Goal: Check status: Check status

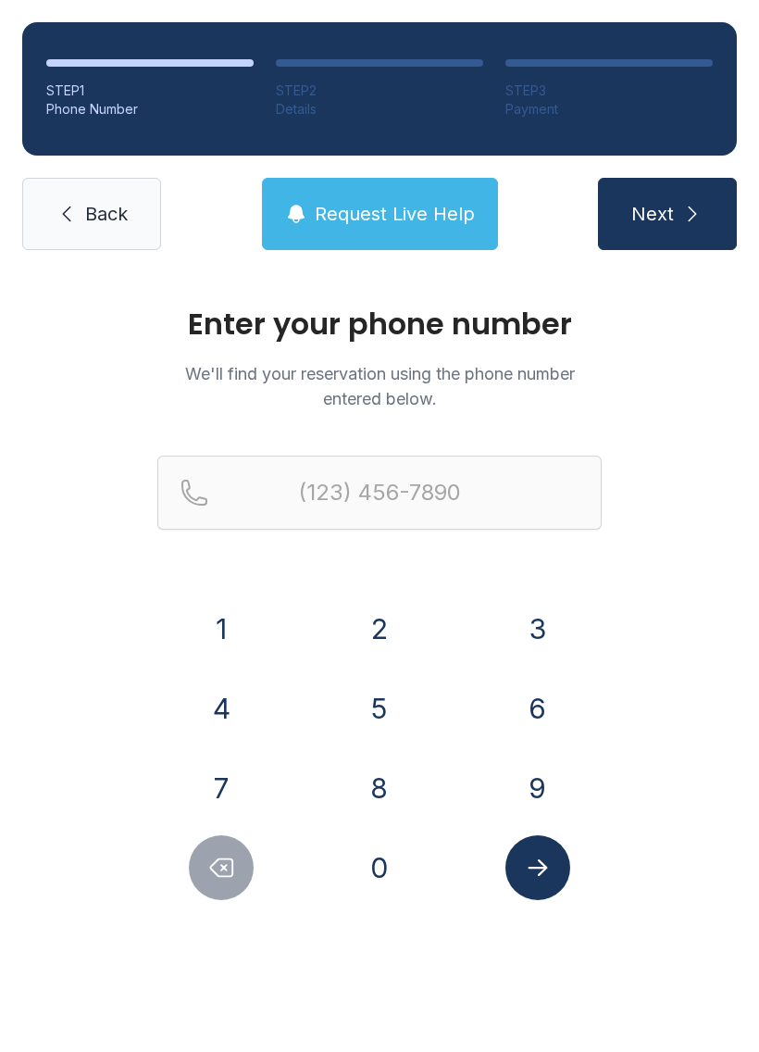
click at [121, 205] on span "Back" at bounding box center [106, 214] width 43 height 26
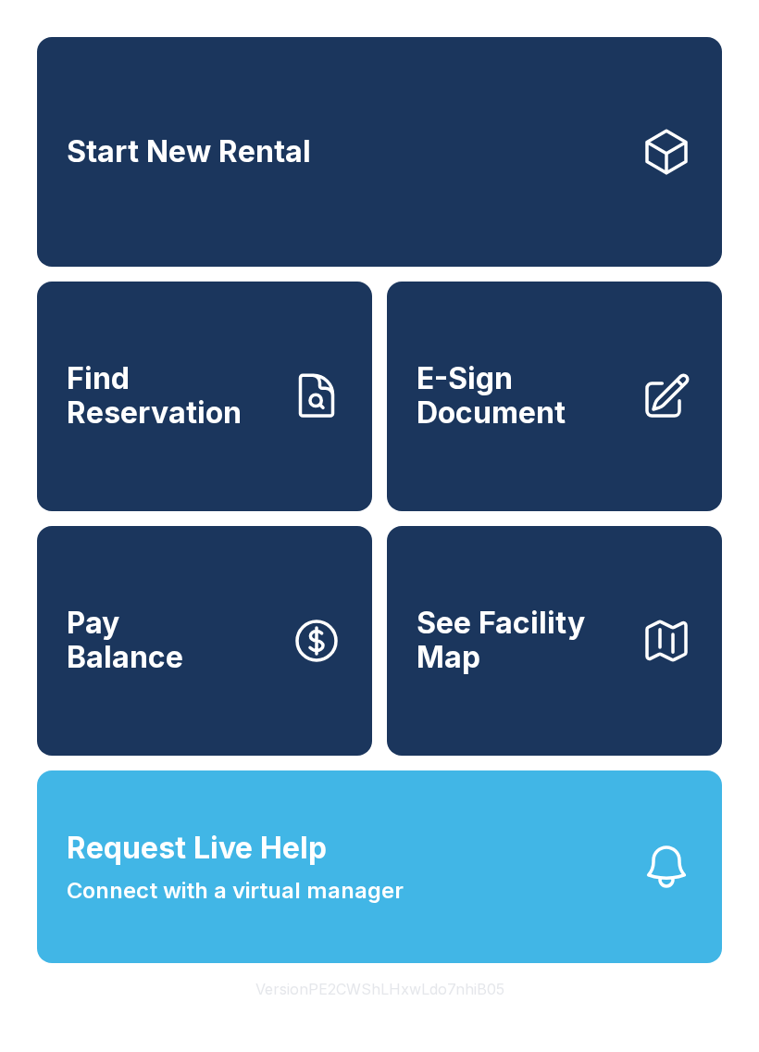
click at [243, 429] on span "Find Reservation" at bounding box center [171, 396] width 209 height 68
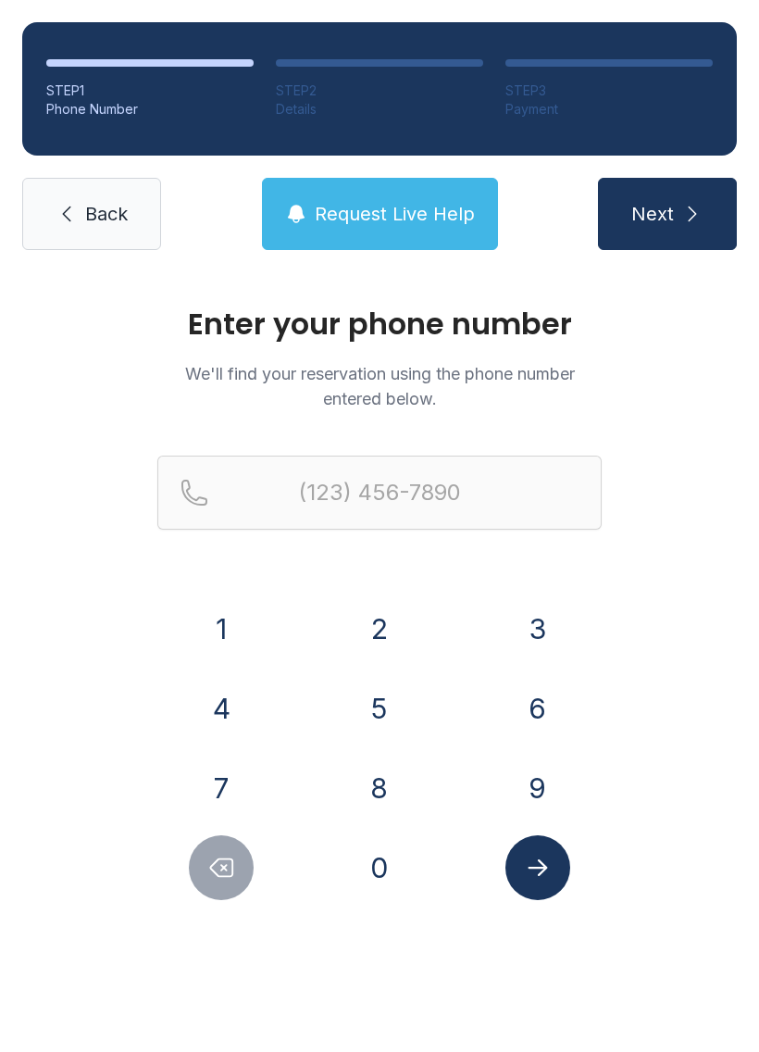
click at [398, 789] on button "8" at bounding box center [379, 787] width 65 height 65
click at [257, 604] on div "1" at bounding box center [221, 628] width 129 height 65
click at [224, 621] on button "1" at bounding box center [221, 628] width 65 height 65
click at [555, 707] on button "6" at bounding box center [537, 708] width 65 height 65
click at [552, 777] on button "9" at bounding box center [537, 787] width 65 height 65
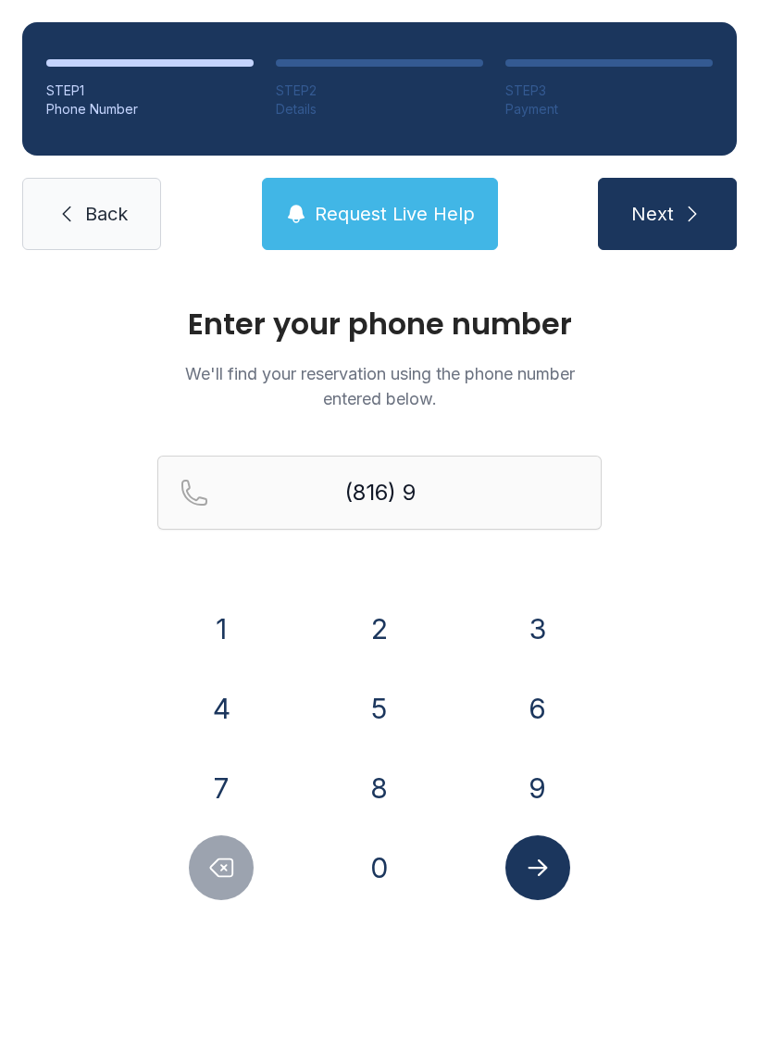
click at [542, 632] on button "3" at bounding box center [537, 628] width 65 height 65
click at [399, 695] on button "5" at bounding box center [379, 708] width 65 height 65
click at [400, 624] on button "2" at bounding box center [379, 628] width 65 height 65
click at [396, 853] on button "0" at bounding box center [379, 867] width 65 height 65
click at [226, 695] on button "4" at bounding box center [221, 708] width 65 height 65
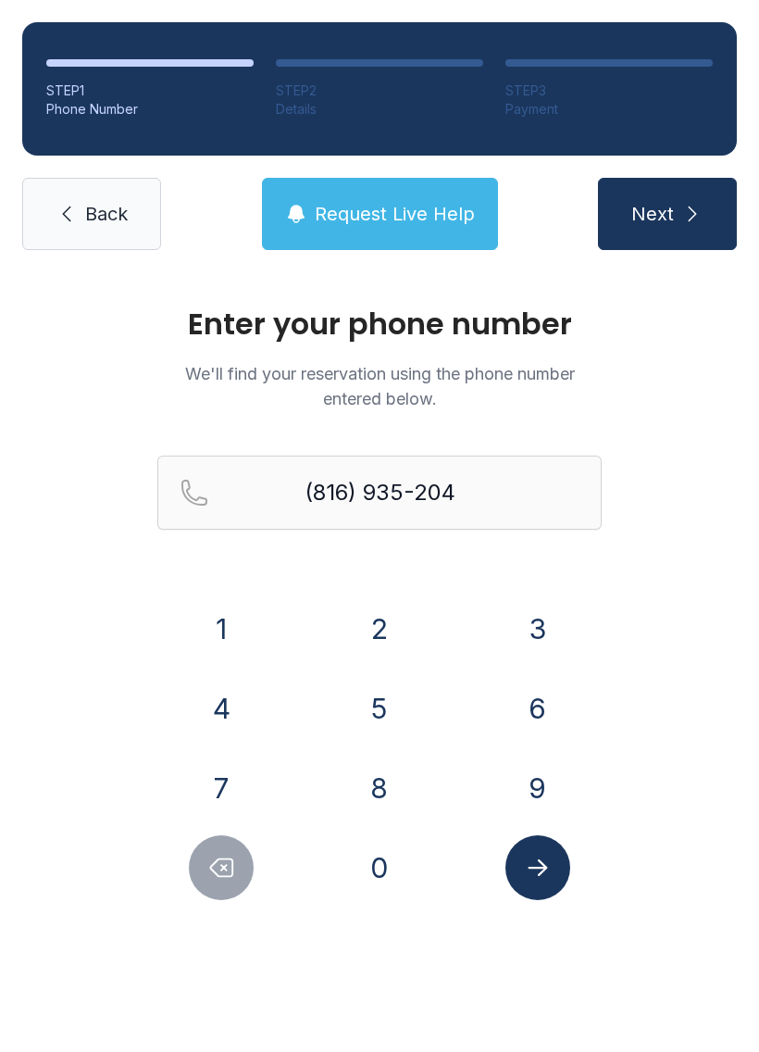
click at [561, 787] on button "9" at bounding box center [537, 787] width 65 height 65
click at [550, 856] on icon "Submit lookup form" at bounding box center [538, 867] width 28 height 28
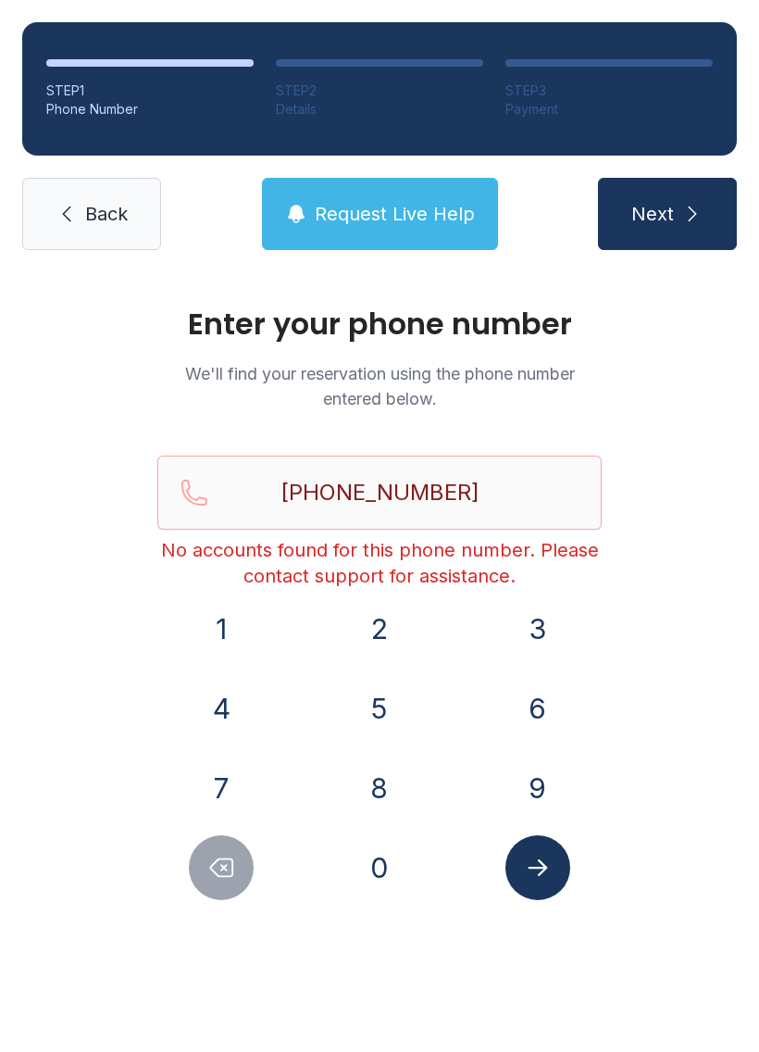
click at [240, 847] on button "Delete number" at bounding box center [221, 867] width 65 height 65
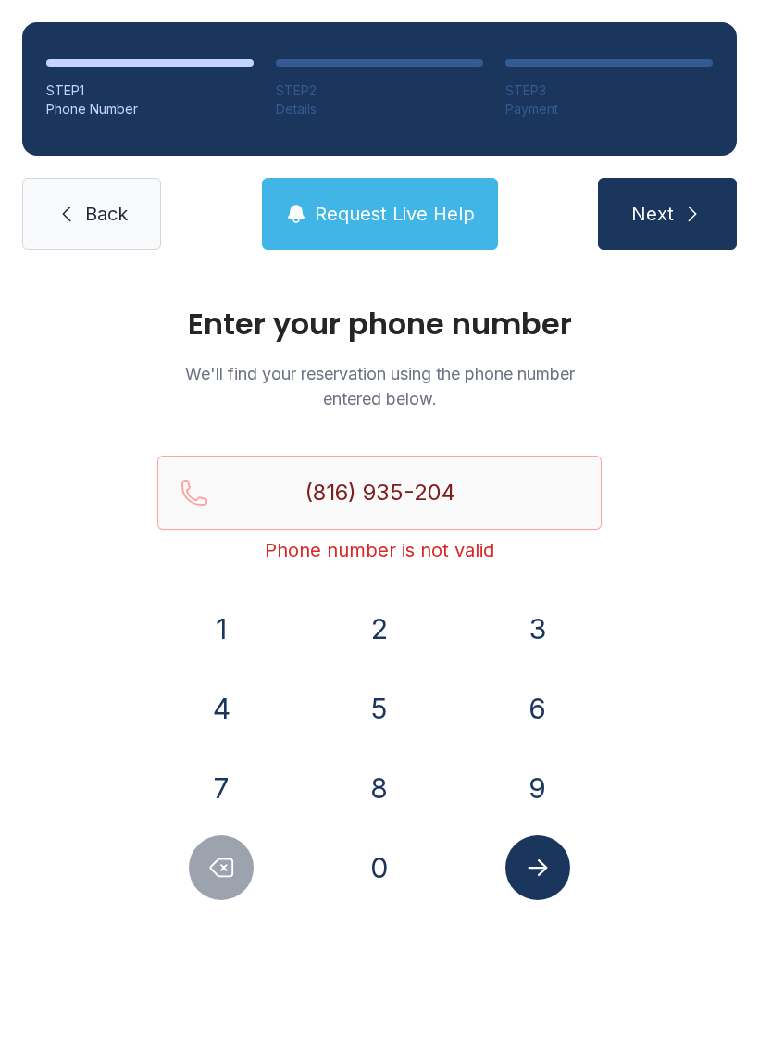
click at [239, 847] on button "Delete number" at bounding box center [221, 867] width 65 height 65
click at [230, 852] on button "Delete number" at bounding box center [221, 867] width 65 height 65
click at [239, 848] on button "Delete number" at bounding box center [221, 867] width 65 height 65
click at [239, 847] on button "Delete number" at bounding box center [221, 867] width 65 height 65
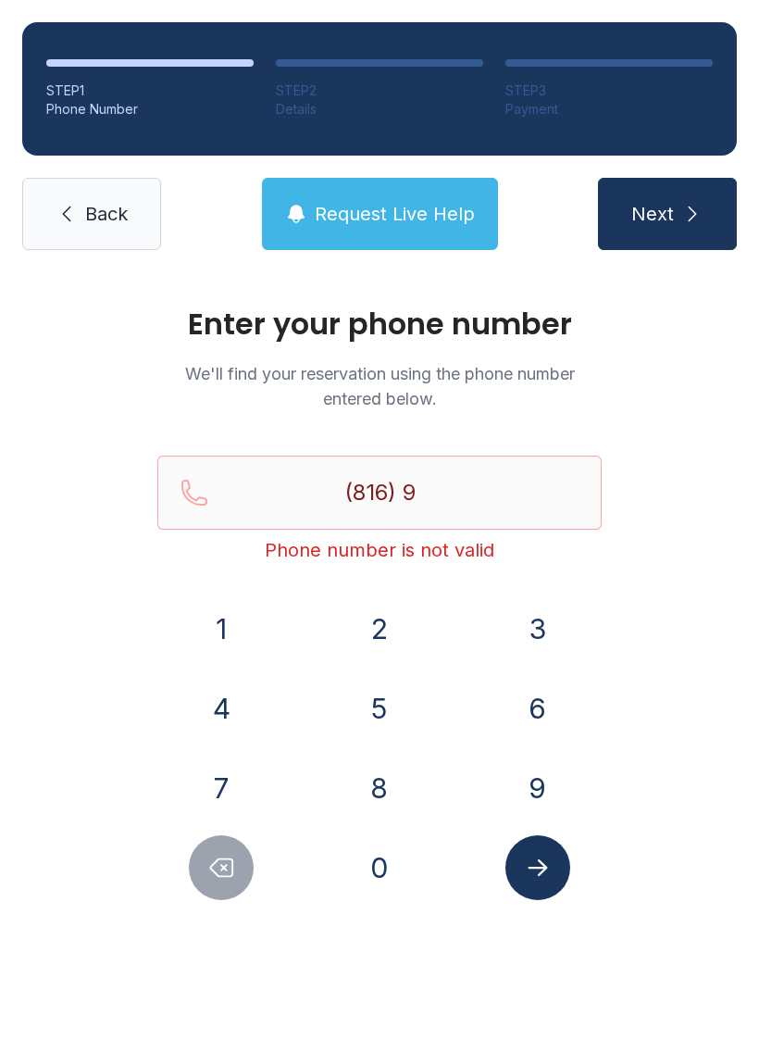
click at [242, 857] on button "Delete number" at bounding box center [221, 867] width 65 height 65
click at [242, 856] on button "Delete number" at bounding box center [221, 867] width 65 height 65
click at [251, 864] on button "Delete number" at bounding box center [221, 867] width 65 height 65
type input "(8"
click at [250, 864] on button "Delete number" at bounding box center [221, 867] width 65 height 65
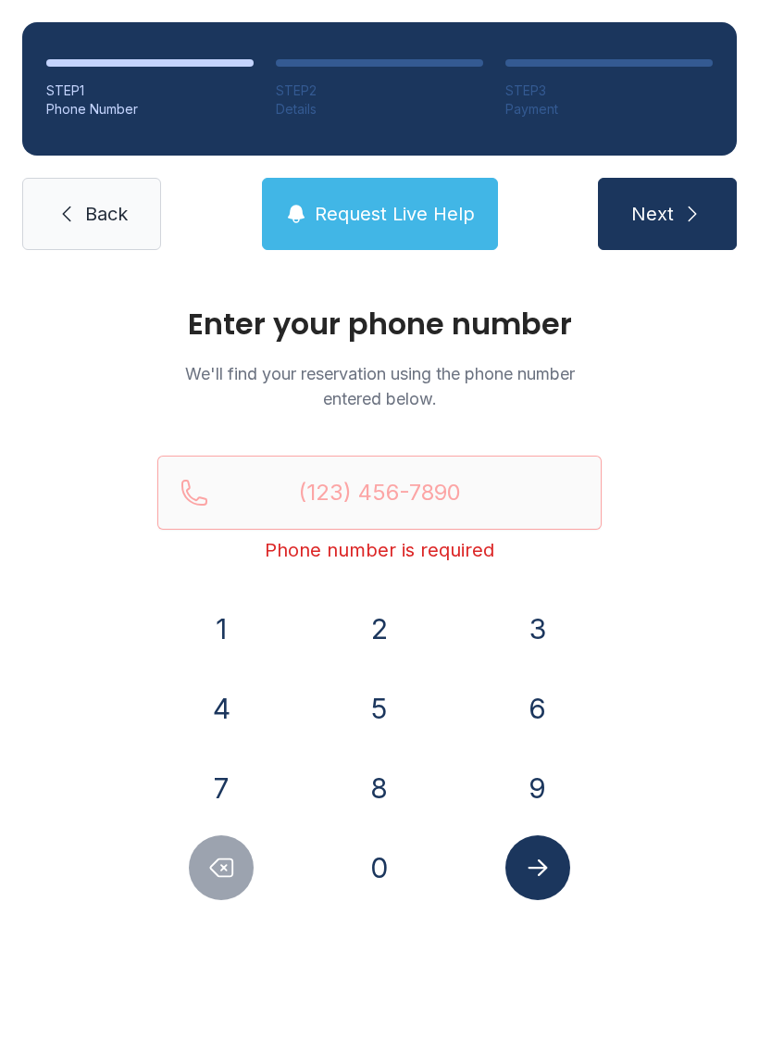
click at [241, 869] on button "Delete number" at bounding box center [221, 867] width 65 height 65
click at [404, 639] on button "2" at bounding box center [379, 628] width 65 height 65
click at [579, 629] on div "3" at bounding box center [537, 628] width 129 height 65
click at [531, 623] on button "3" at bounding box center [537, 628] width 65 height 65
click at [548, 776] on button "9" at bounding box center [537, 787] width 65 height 65
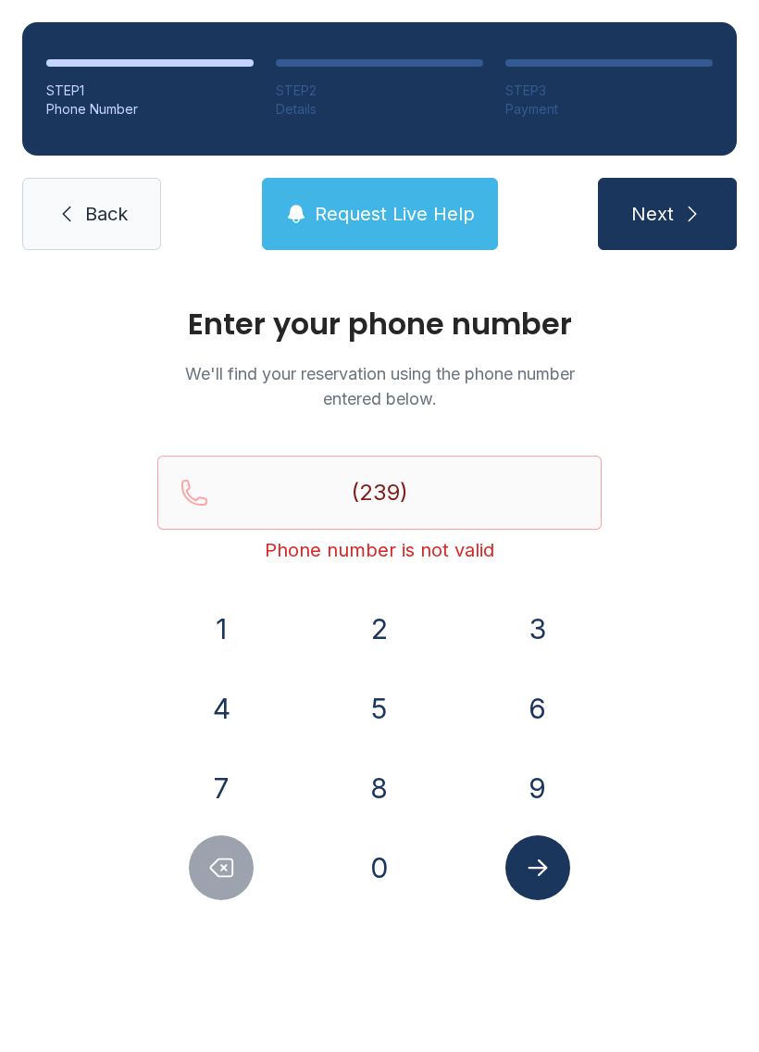
click at [395, 646] on button "2" at bounding box center [379, 628] width 65 height 65
click at [395, 790] on button "8" at bounding box center [379, 787] width 65 height 65
click at [240, 617] on button "1" at bounding box center [221, 628] width 65 height 65
click at [249, 791] on button "7" at bounding box center [221, 787] width 65 height 65
click at [545, 694] on button "6" at bounding box center [537, 708] width 65 height 65
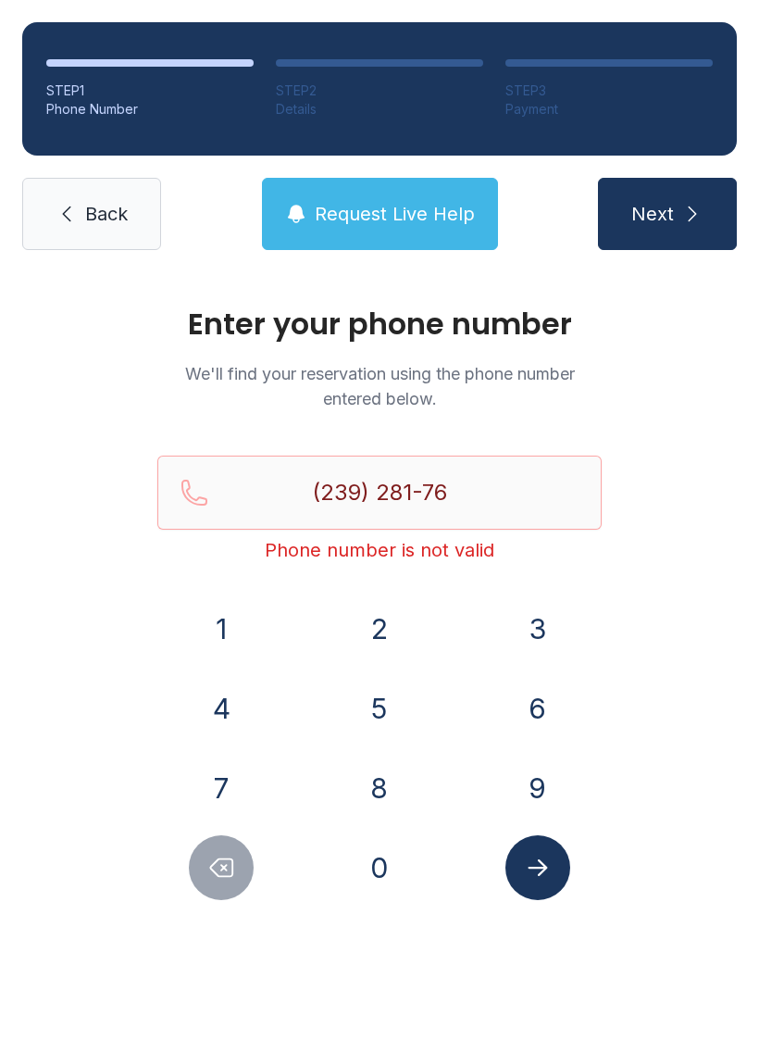
click at [551, 772] on button "9" at bounding box center [537, 787] width 65 height 65
click at [393, 620] on button "2" at bounding box center [379, 628] width 65 height 65
type input "[PHONE_NUMBER]"
click at [556, 878] on button "Submit lookup form" at bounding box center [537, 867] width 65 height 65
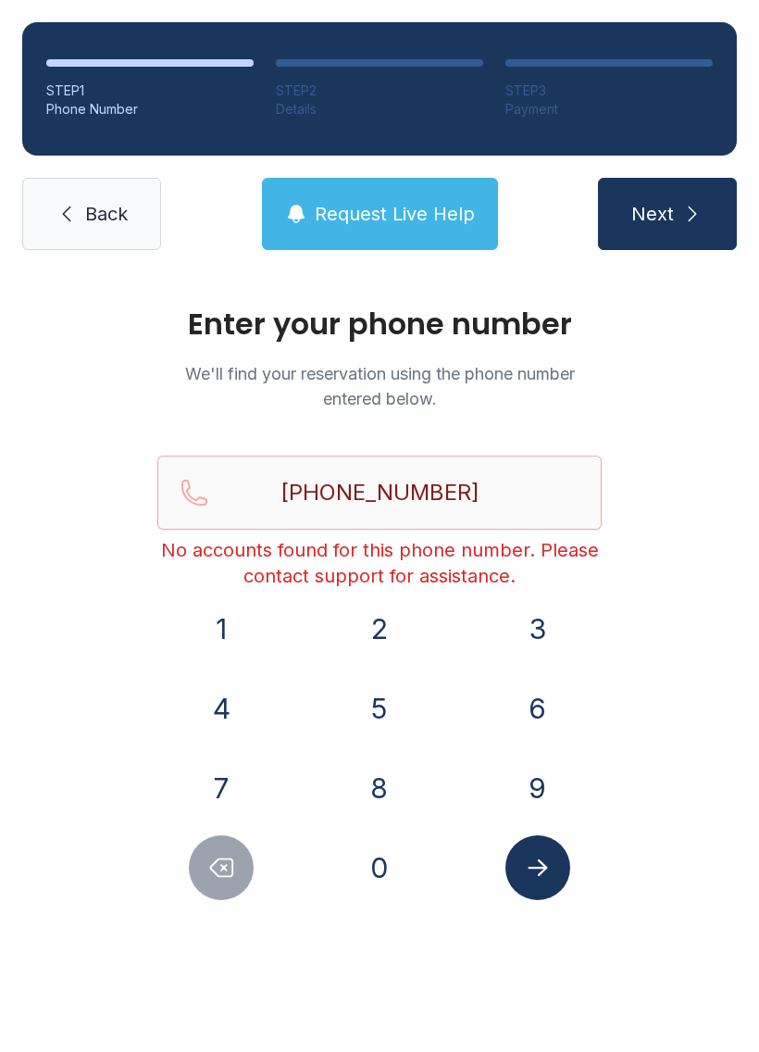
click at [566, 865] on button "Submit lookup form" at bounding box center [537, 867] width 65 height 65
click at [87, 206] on span "Back" at bounding box center [106, 214] width 43 height 26
